Goal: Find specific page/section: Find specific page/section

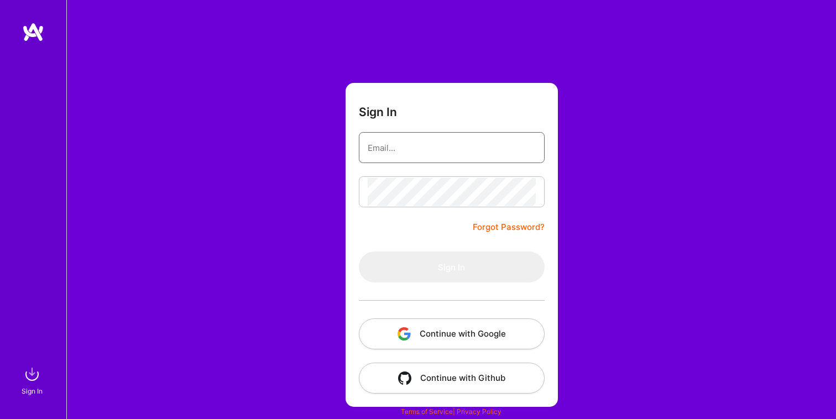
type input "sichitiu.marian@yahoo.com"
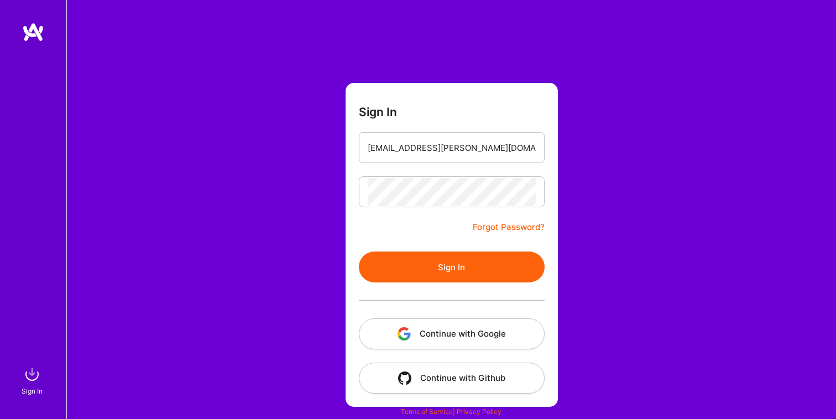
click at [370, 219] on form "Sign In sichitiu.marian@yahoo.com Forgot Password? Sign In Continue with Google…" at bounding box center [451, 245] width 212 height 324
click at [411, 264] on button "Sign In" at bounding box center [452, 266] width 186 height 31
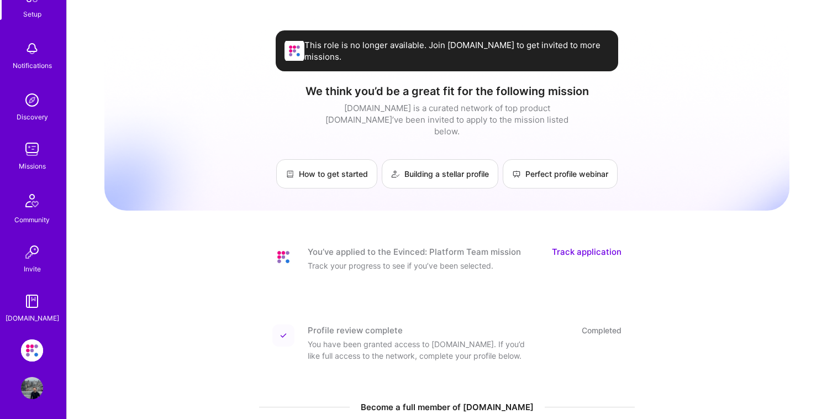
scroll to position [79, 0]
click at [28, 345] on img at bounding box center [32, 348] width 22 height 22
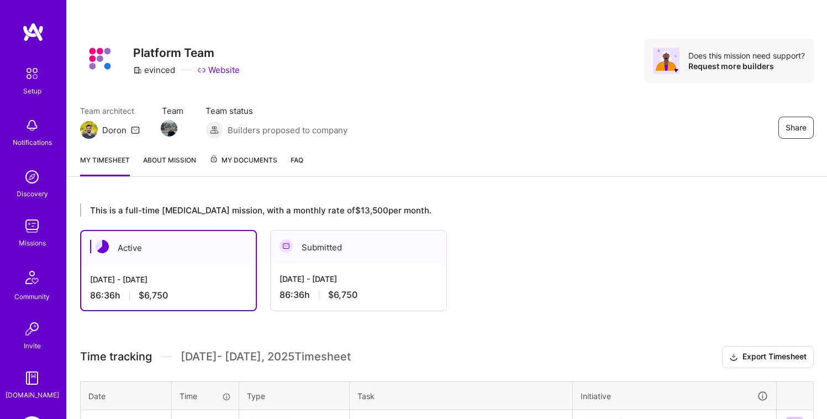
click at [231, 157] on span "My Documents" at bounding box center [243, 160] width 68 height 12
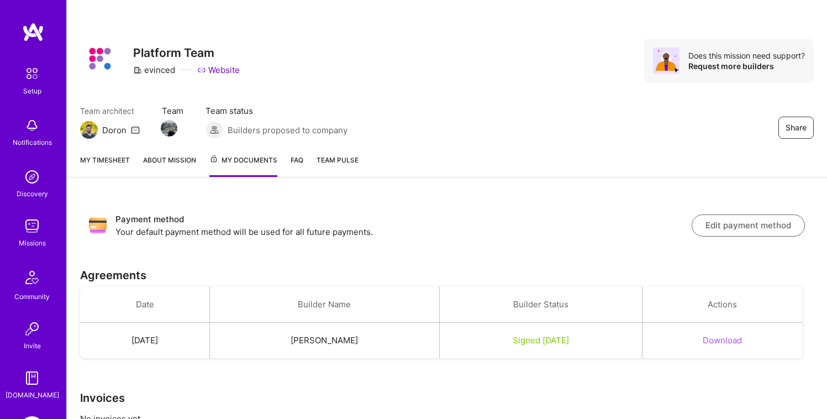
scroll to position [40, 0]
